Goal: Find specific page/section: Find specific page/section

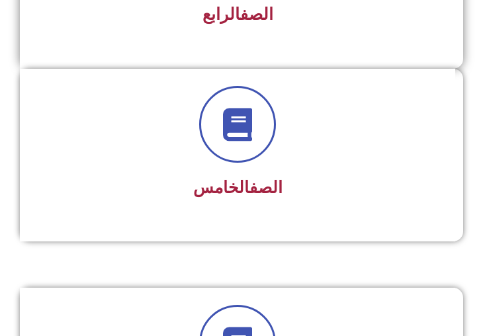
scroll to position [926, 0]
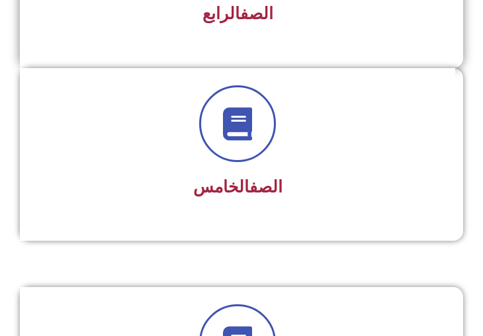
click at [252, 28] on div "الصف الرابع" at bounding box center [238, 15] width 400 height 32
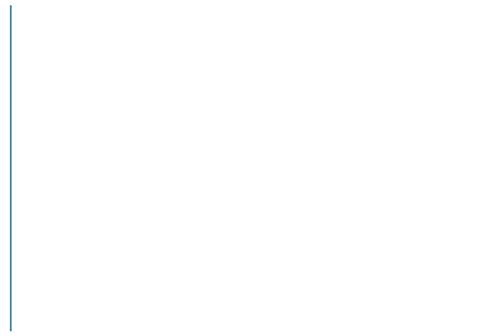
scroll to position [1522, 0]
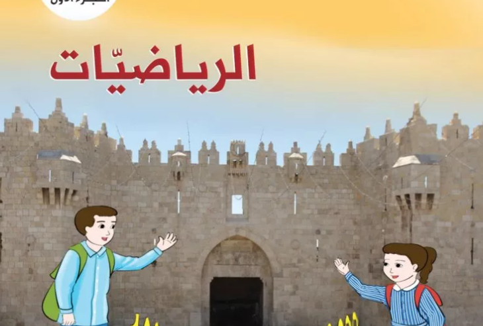
click at [166, 204] on img at bounding box center [241, 214] width 505 height 634
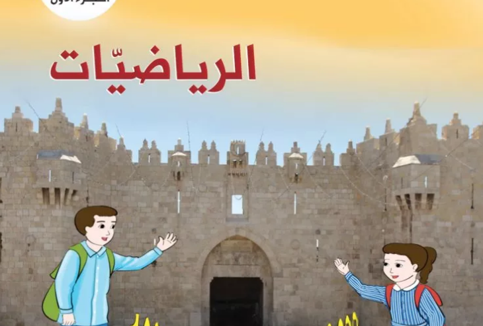
click at [166, 204] on img at bounding box center [241, 214] width 505 height 634
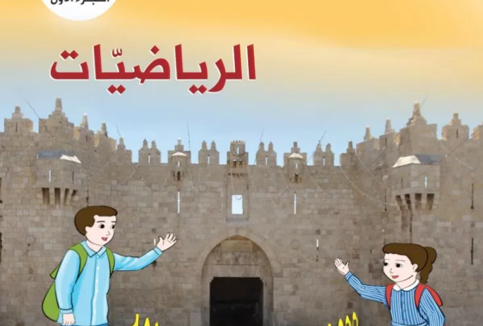
click at [166, 204] on img at bounding box center [241, 214] width 505 height 634
click at [167, 204] on img at bounding box center [241, 214] width 505 height 634
click at [169, 204] on img at bounding box center [241, 214] width 505 height 634
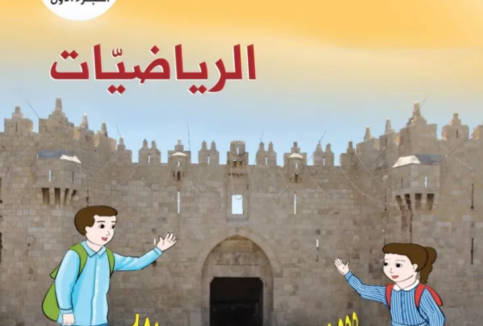
click at [172, 199] on img at bounding box center [241, 214] width 505 height 634
click at [176, 191] on img at bounding box center [241, 214] width 505 height 634
click at [251, 101] on img at bounding box center [241, 214] width 505 height 634
click at [265, 93] on img at bounding box center [241, 214] width 505 height 634
